Goal: Entertainment & Leisure: Consume media (video, audio)

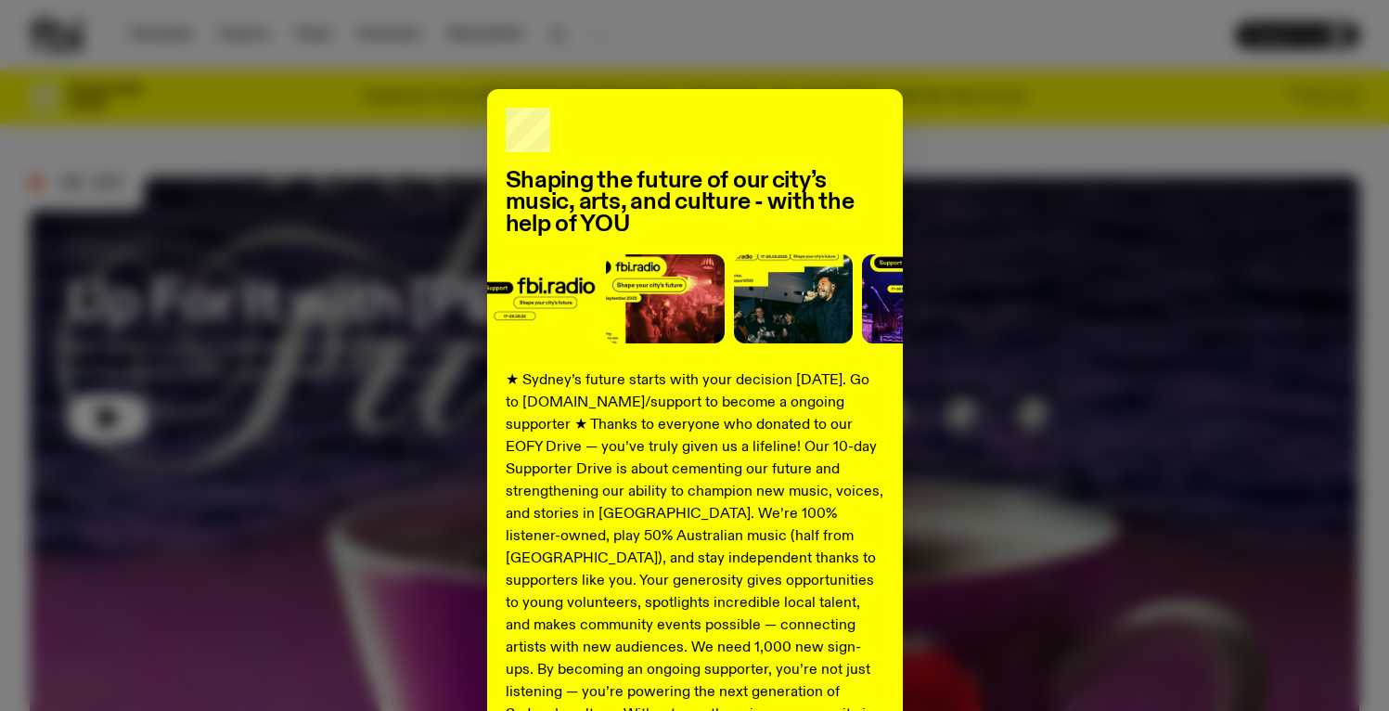
click at [972, 172] on div "Shaping the future of our city’s music, arts, and culture - with the help of YO…" at bounding box center [694, 470] width 1329 height 763
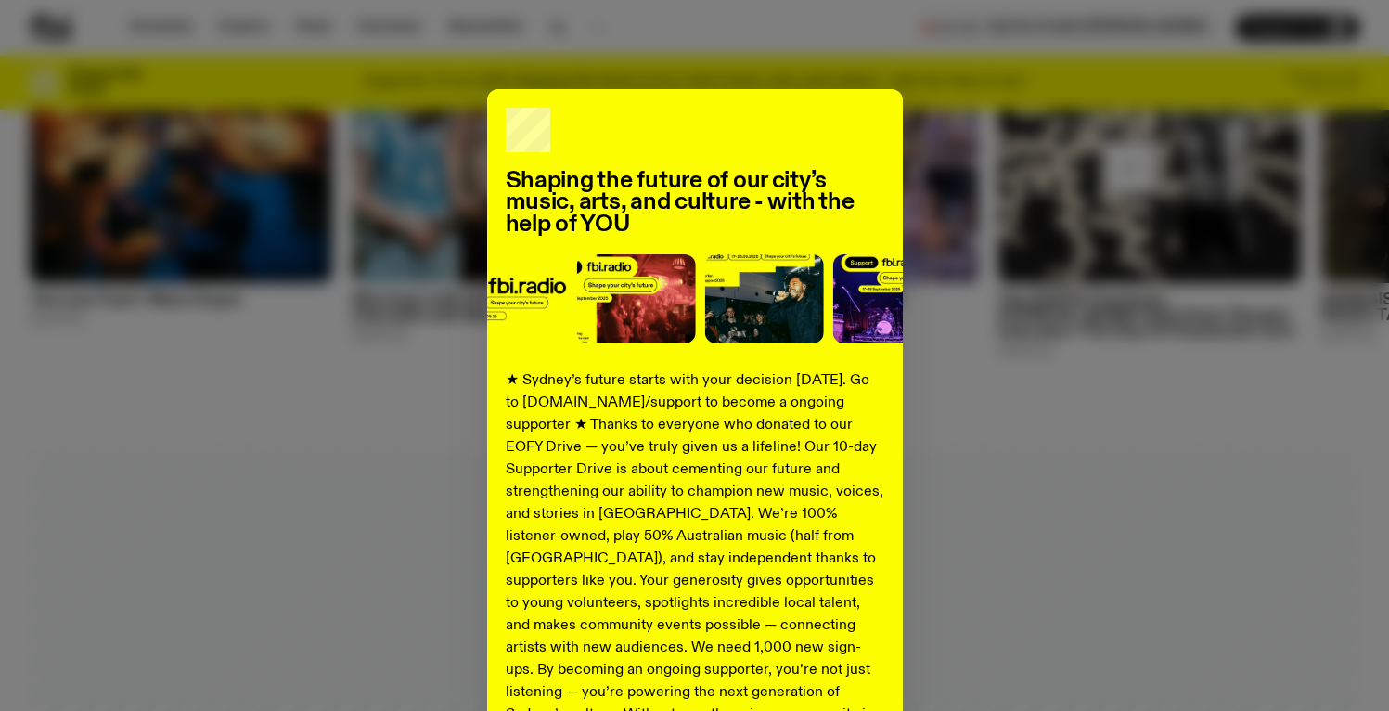
scroll to position [1176, 0]
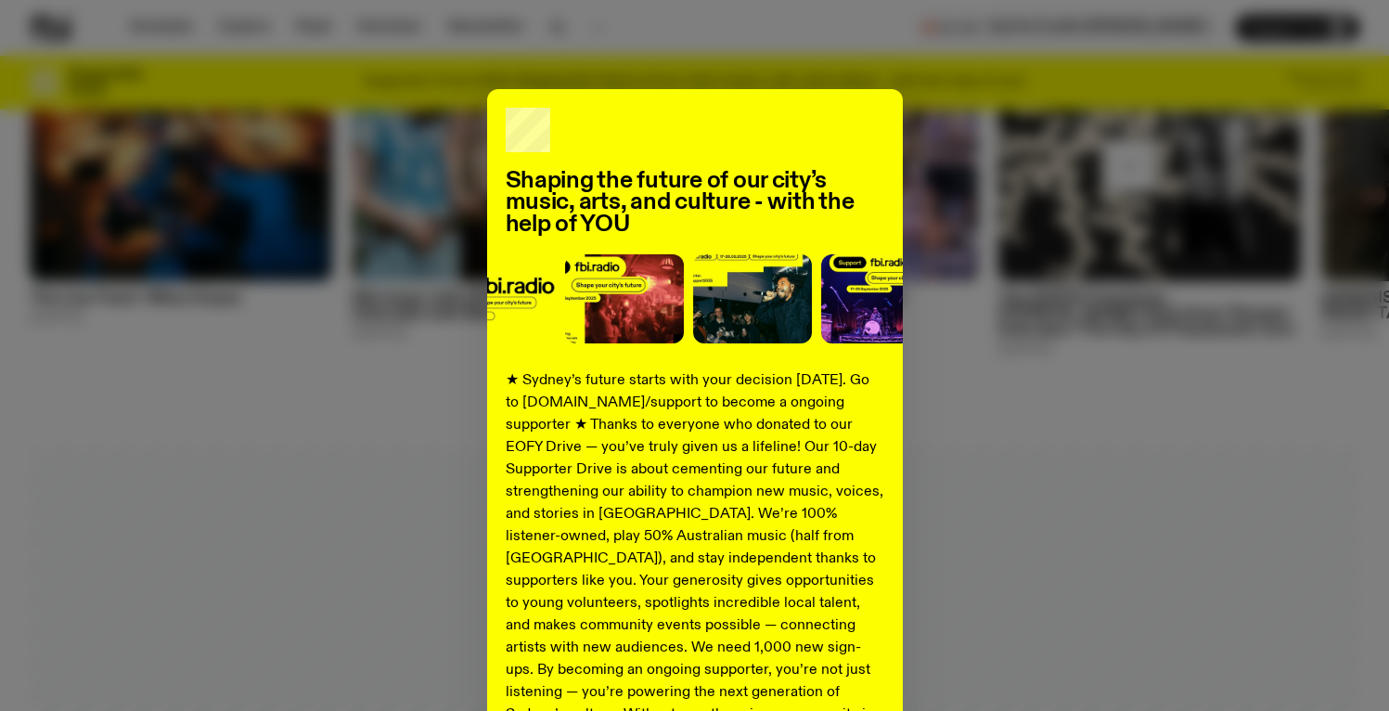
click at [904, 459] on div "Shaping the future of our city’s music, arts, and culture - with the help of YO…" at bounding box center [694, 470] width 1329 height 763
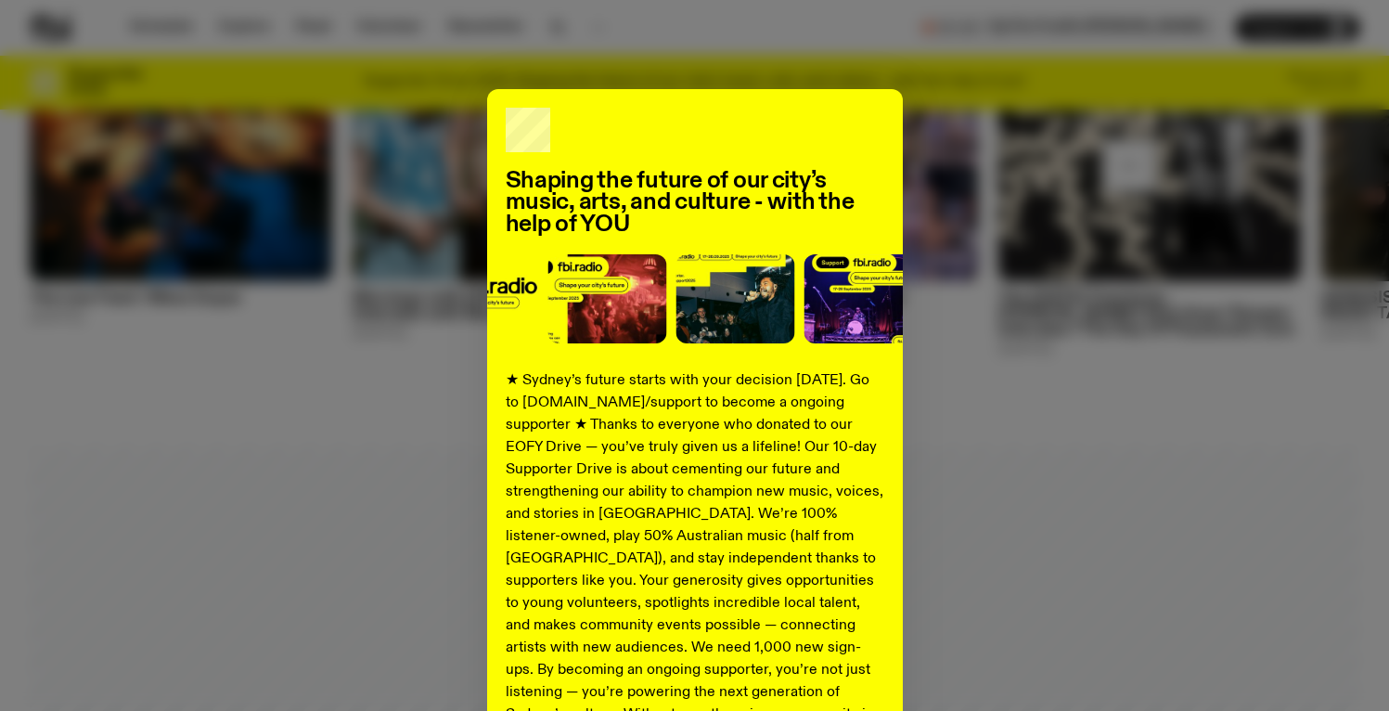
click at [1030, 362] on div "Shaping the future of our city’s music, arts, and culture - with the help of YO…" at bounding box center [694, 470] width 1329 height 763
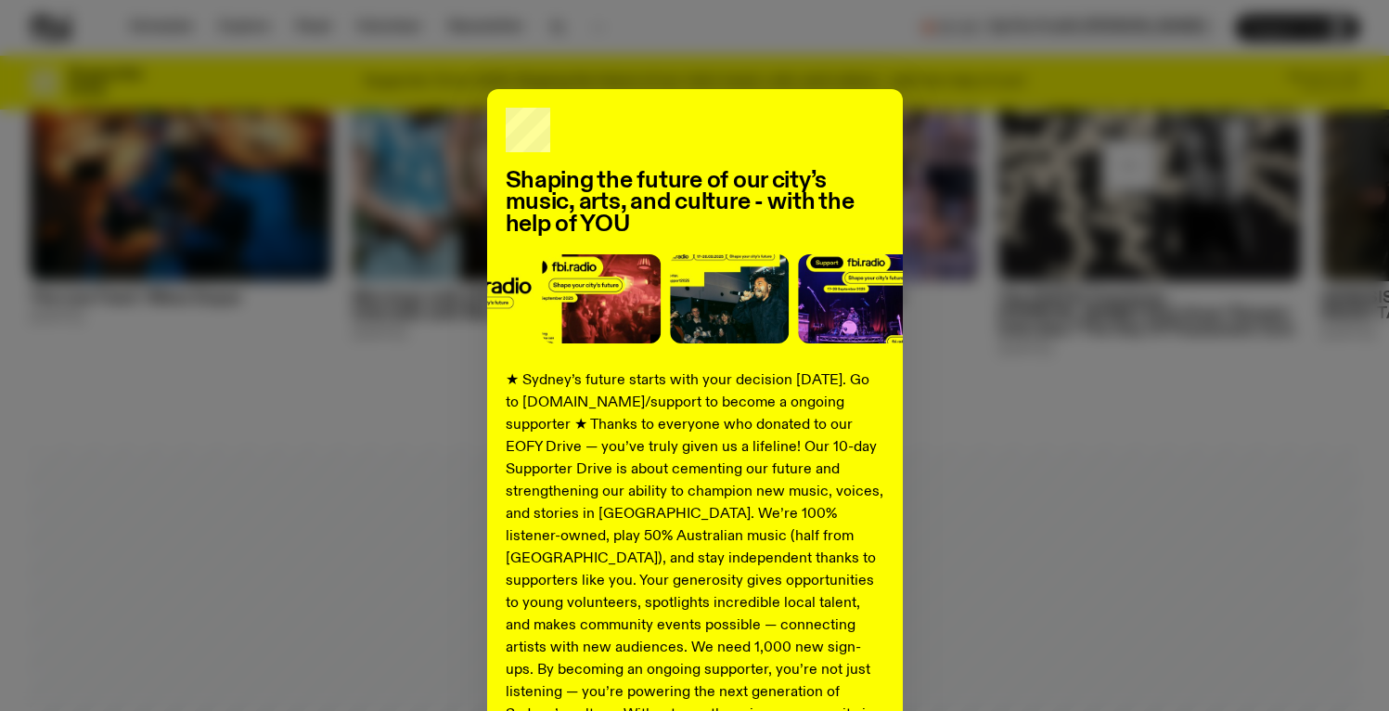
drag, startPoint x: 1028, startPoint y: 361, endPoint x: 780, endPoint y: 214, distance: 287.8
click at [1025, 359] on div "Shaping the future of our city’s music, arts, and culture - with the help of YO…" at bounding box center [694, 470] width 1329 height 763
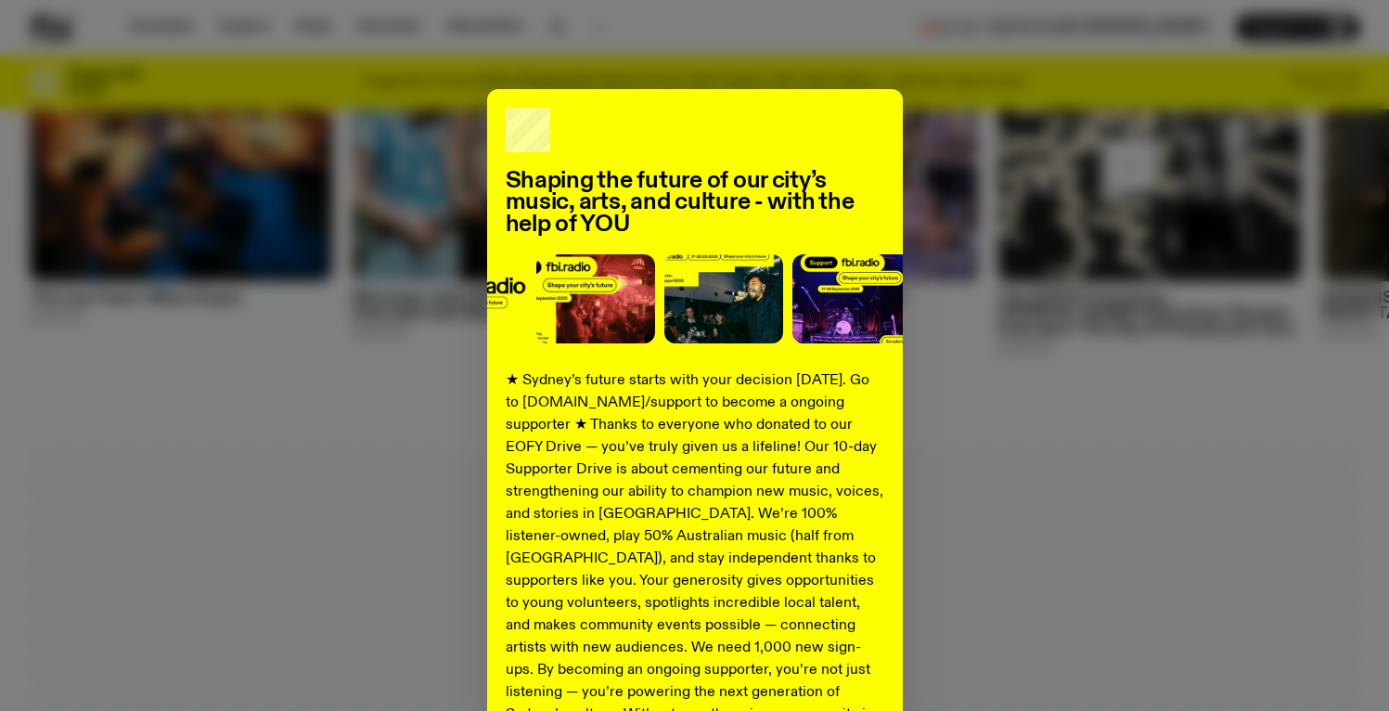
click at [663, 189] on h2 "Shaping the future of our city’s music, arts, and culture - with the help of YOU" at bounding box center [695, 203] width 378 height 65
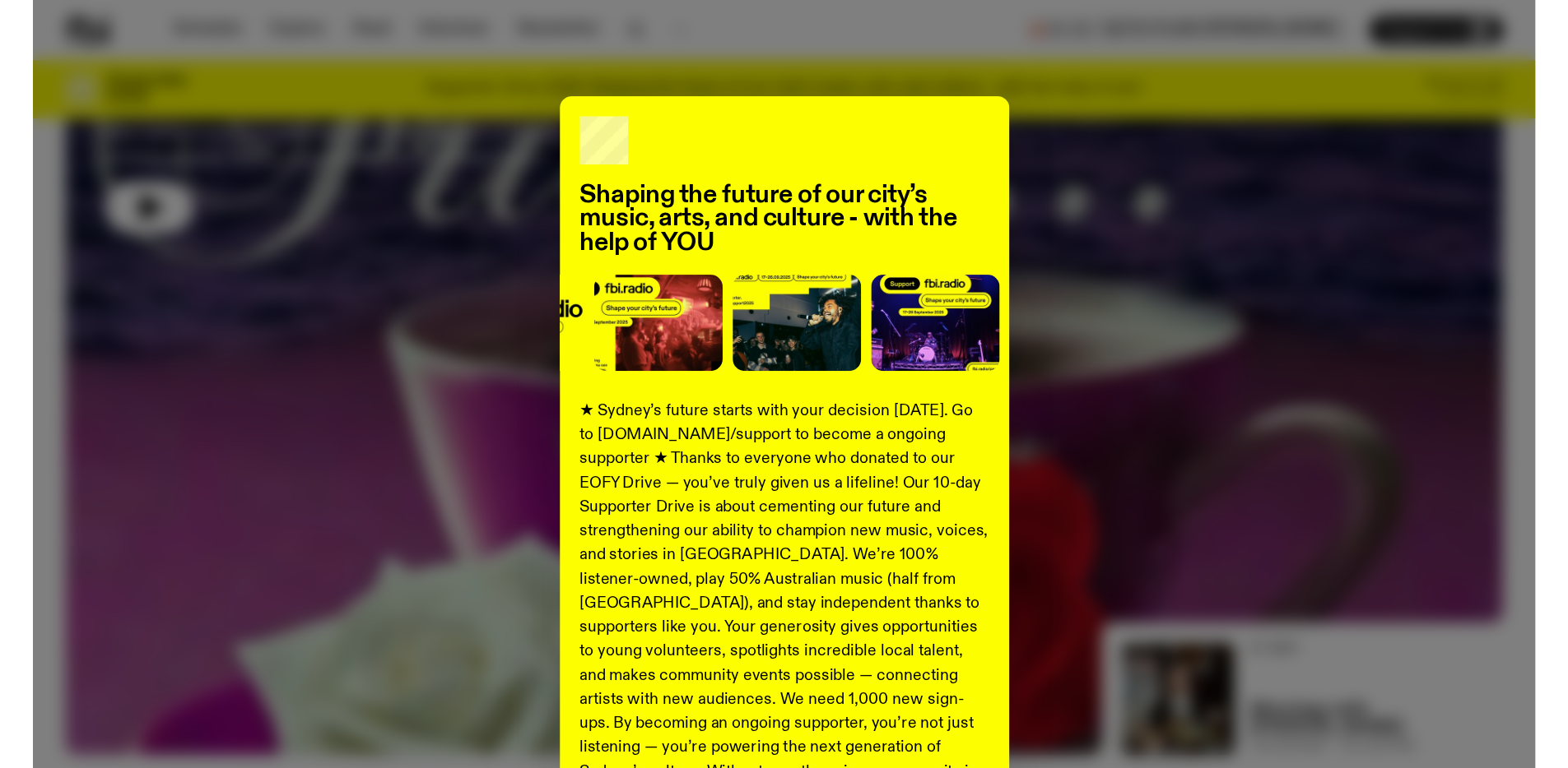
scroll to position [0, 0]
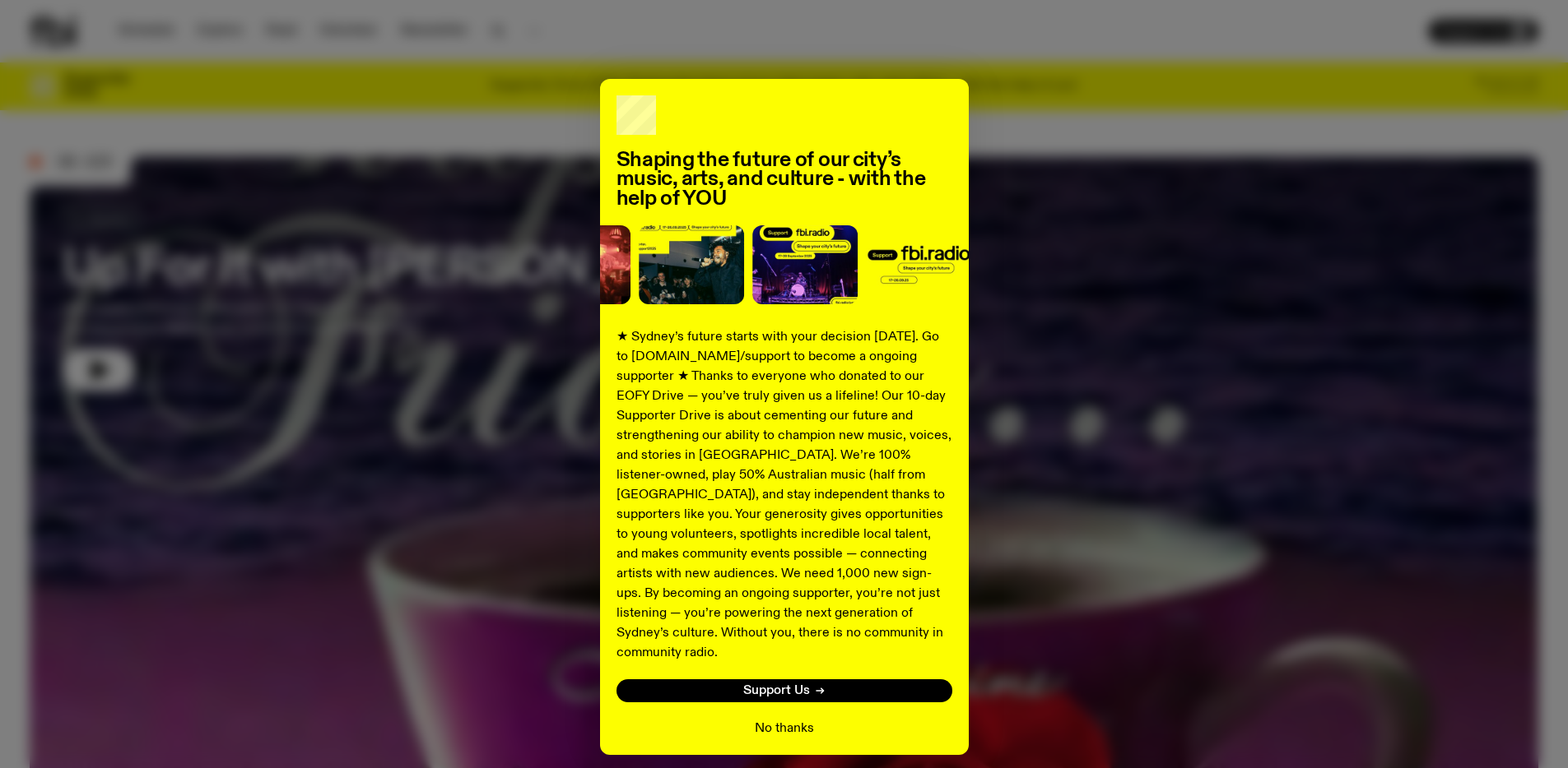
click at [771, 630] on button "No thanks" at bounding box center [784, 729] width 59 height 20
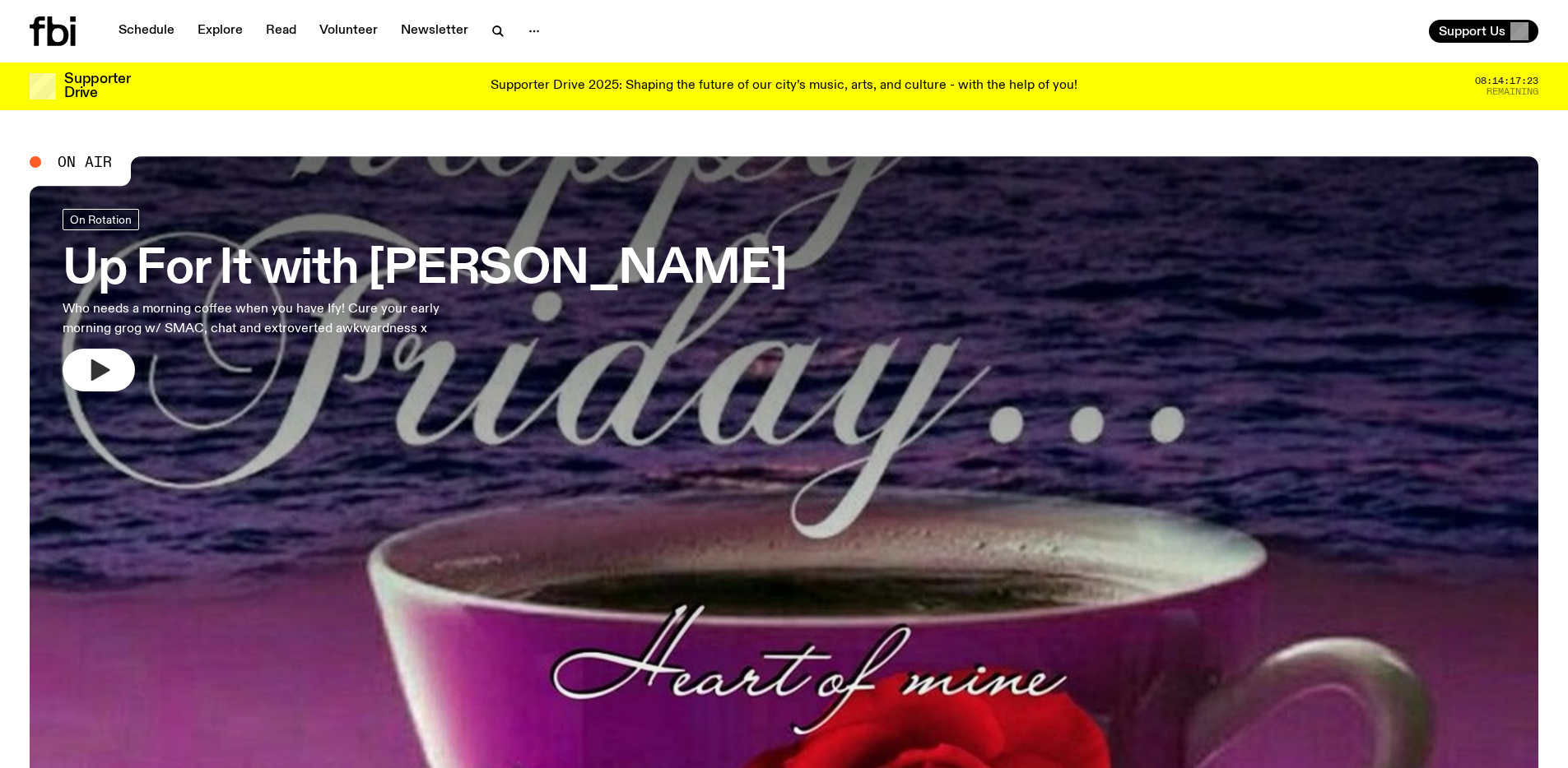
click at [95, 381] on icon "button" at bounding box center [98, 371] width 27 height 27
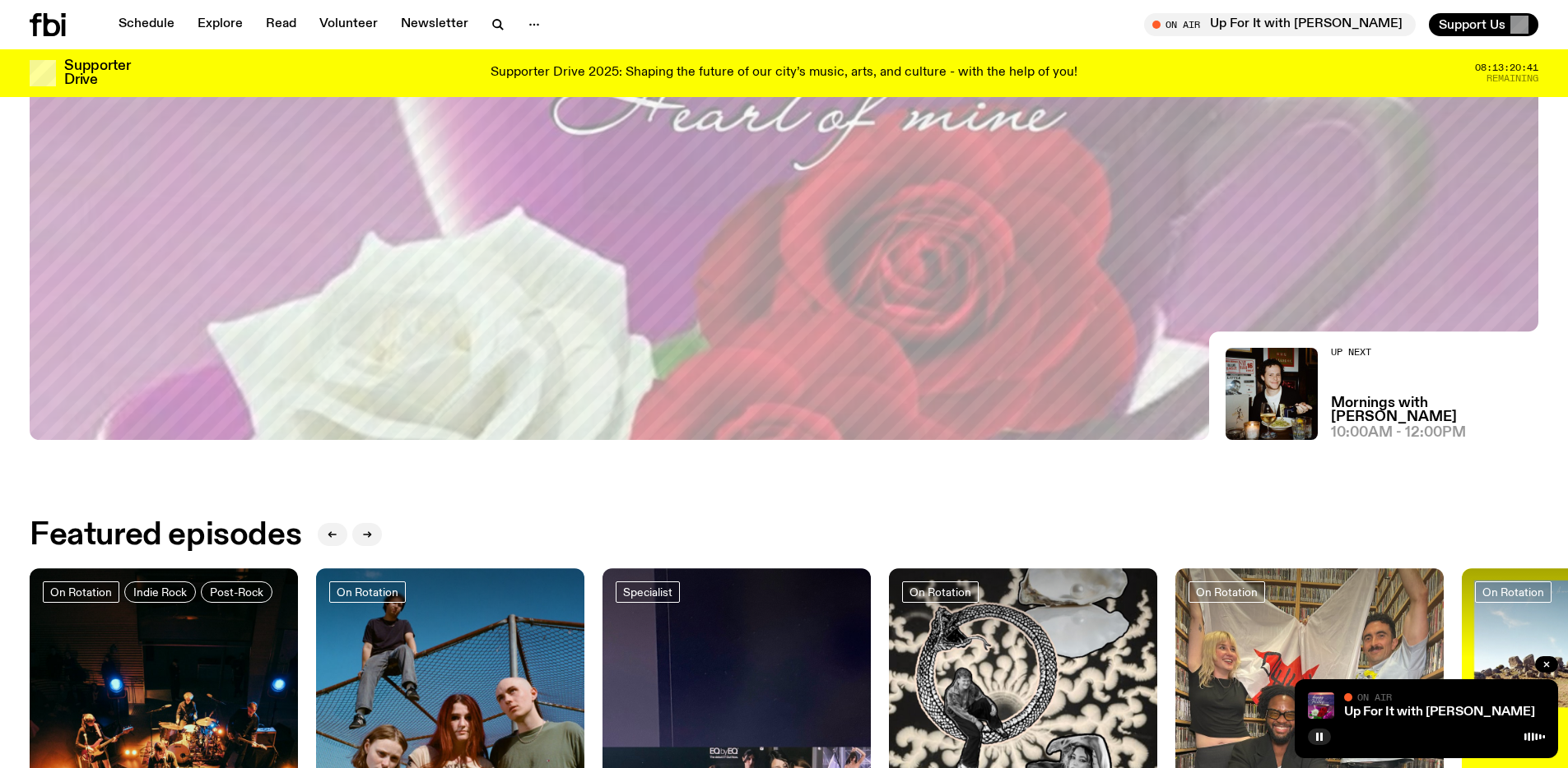
scroll to position [554, 0]
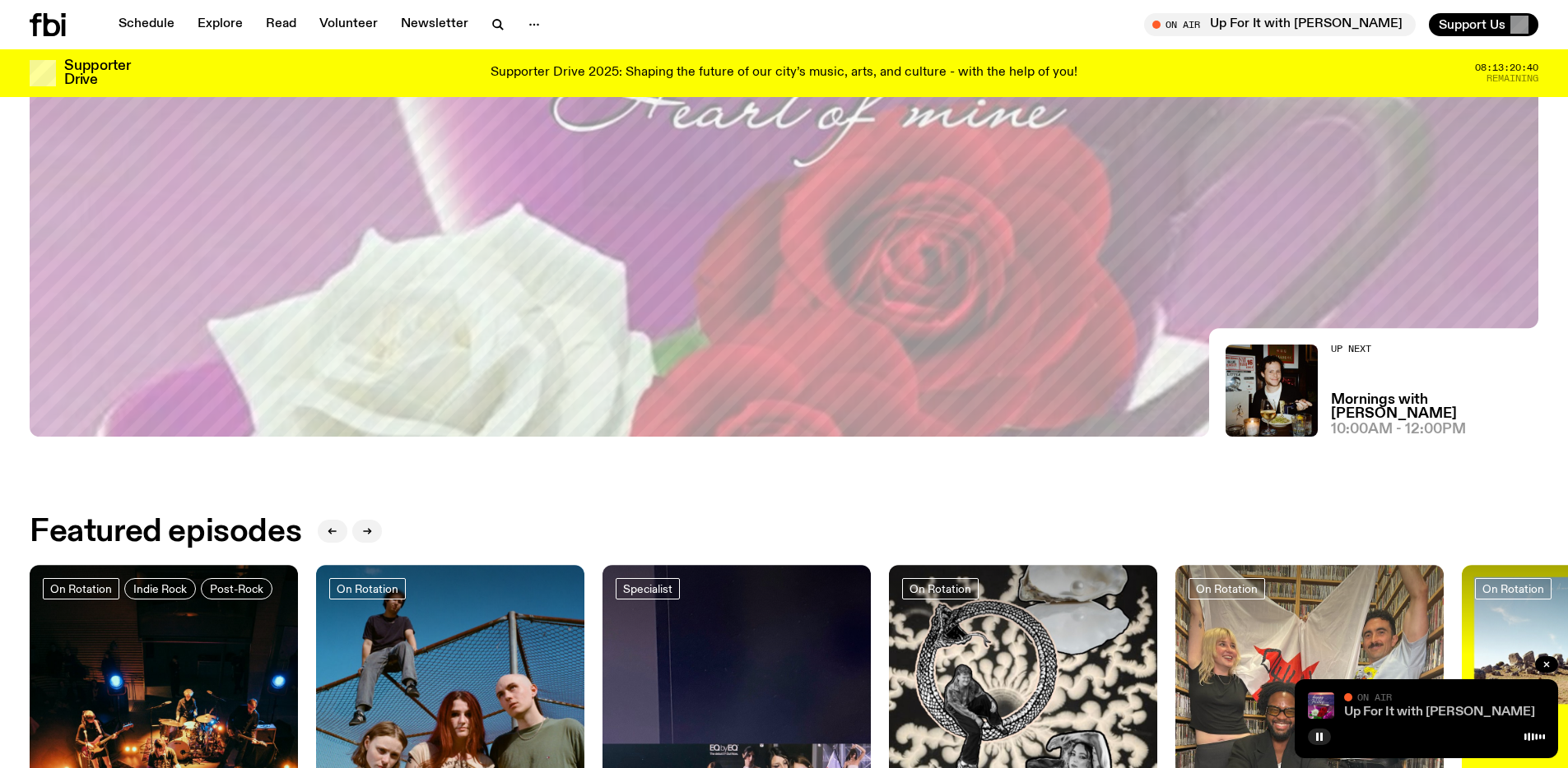
click at [1232, 630] on link "Up For It with [PERSON_NAME]" at bounding box center [1439, 712] width 191 height 13
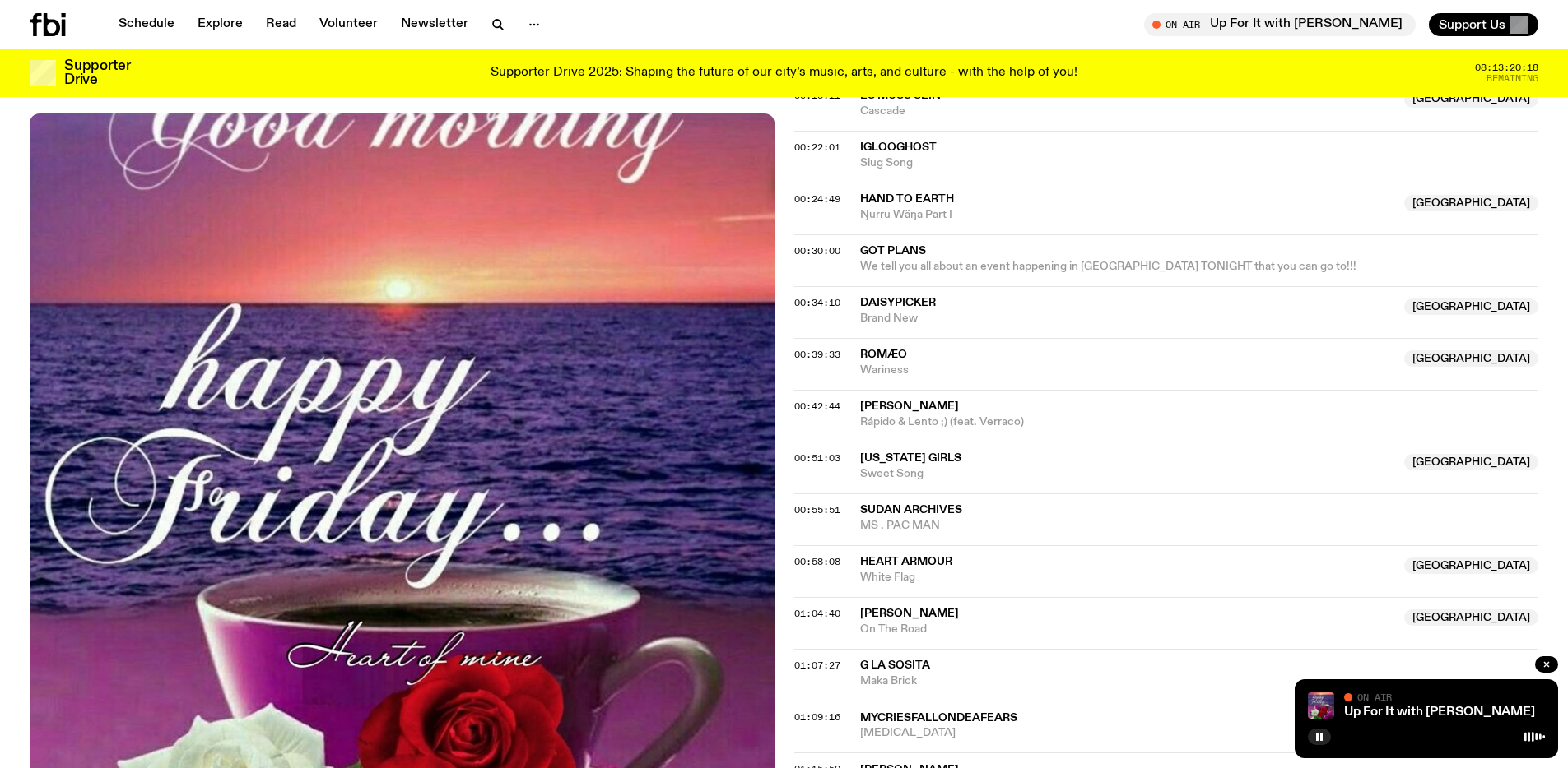
scroll to position [1058, 0]
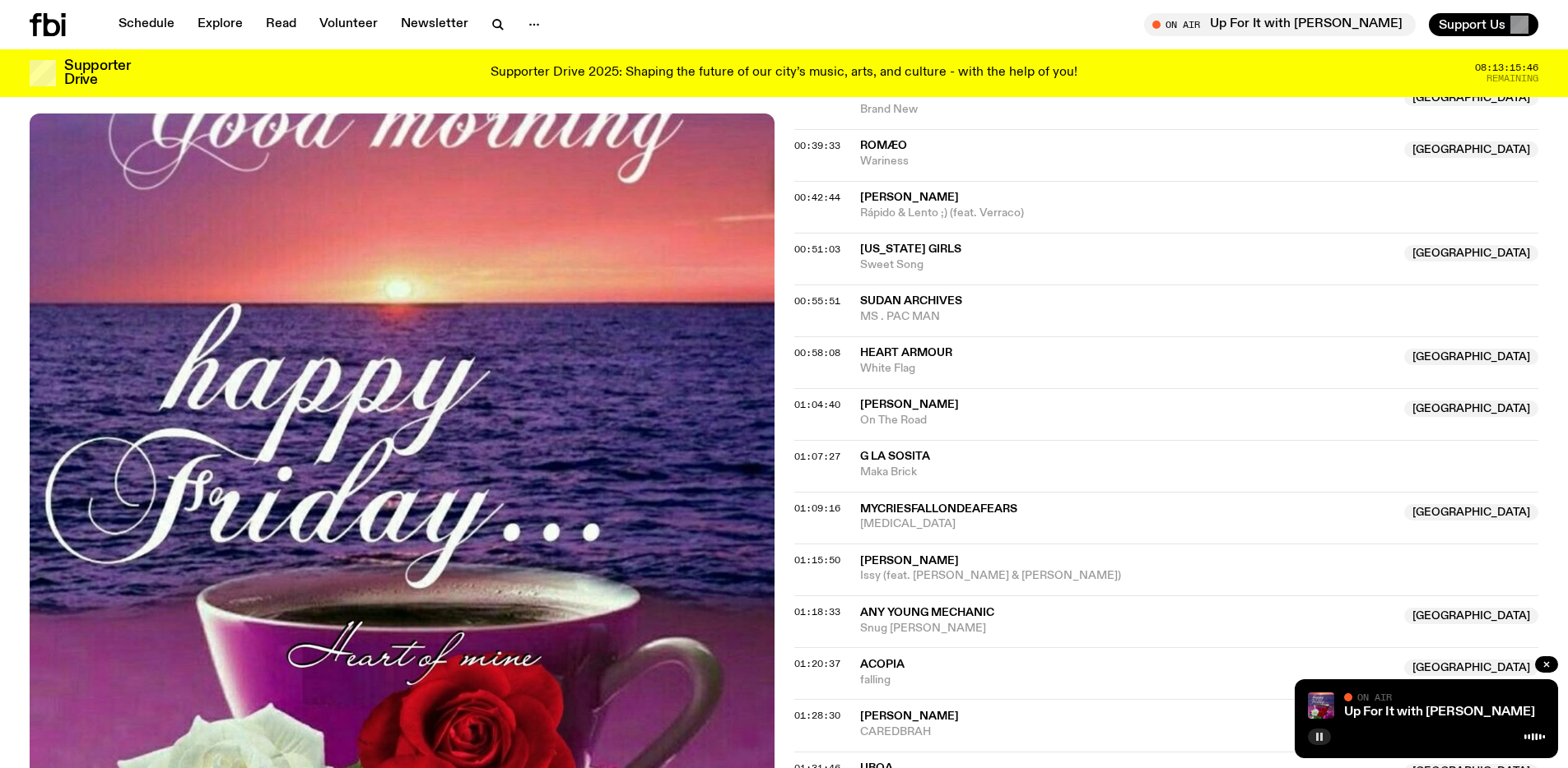
click at [1232, 630] on icon "button" at bounding box center [1319, 737] width 10 height 10
